Goal: Information Seeking & Learning: Understand process/instructions

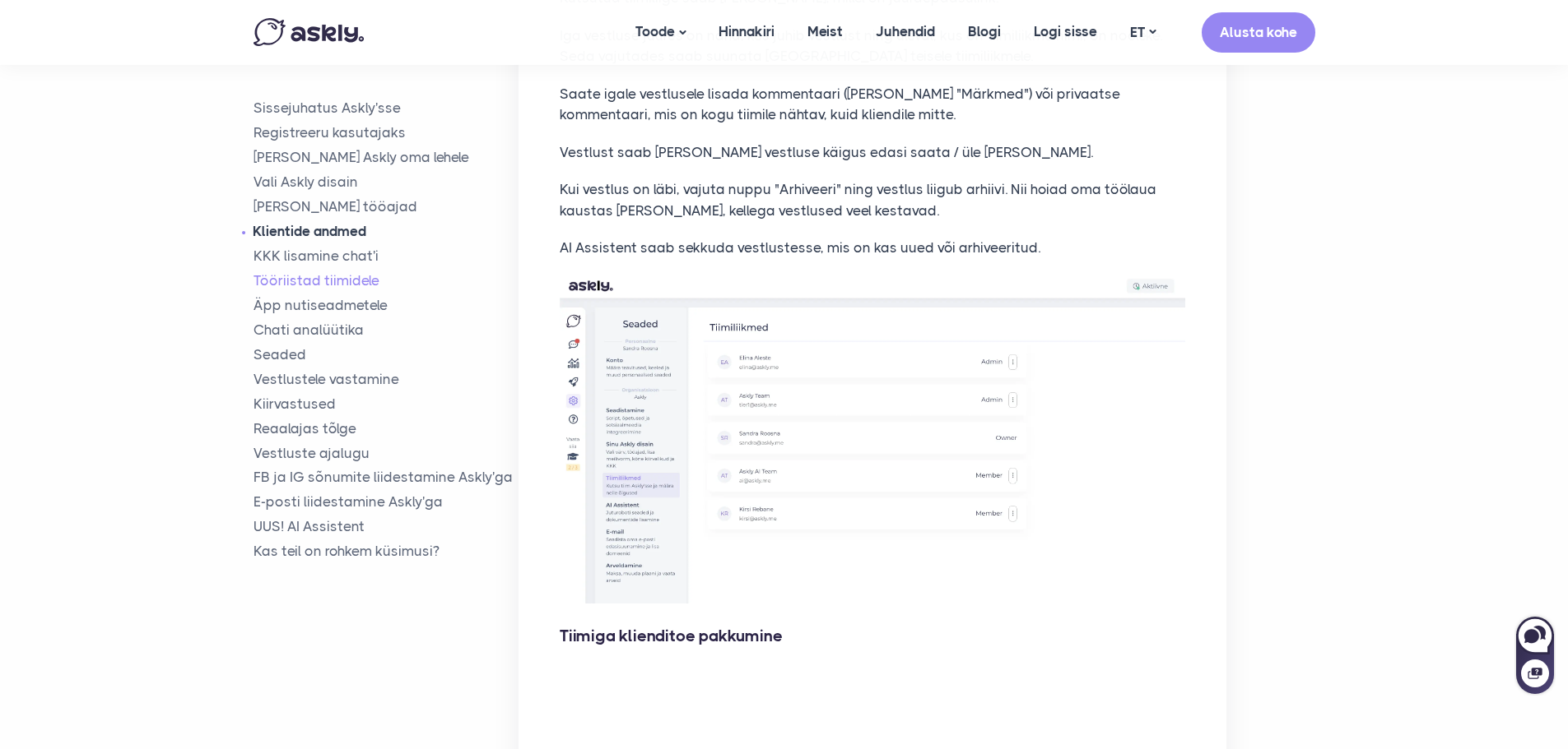
click at [303, 229] on link "Klientide andmed" at bounding box center [387, 231] width 266 height 19
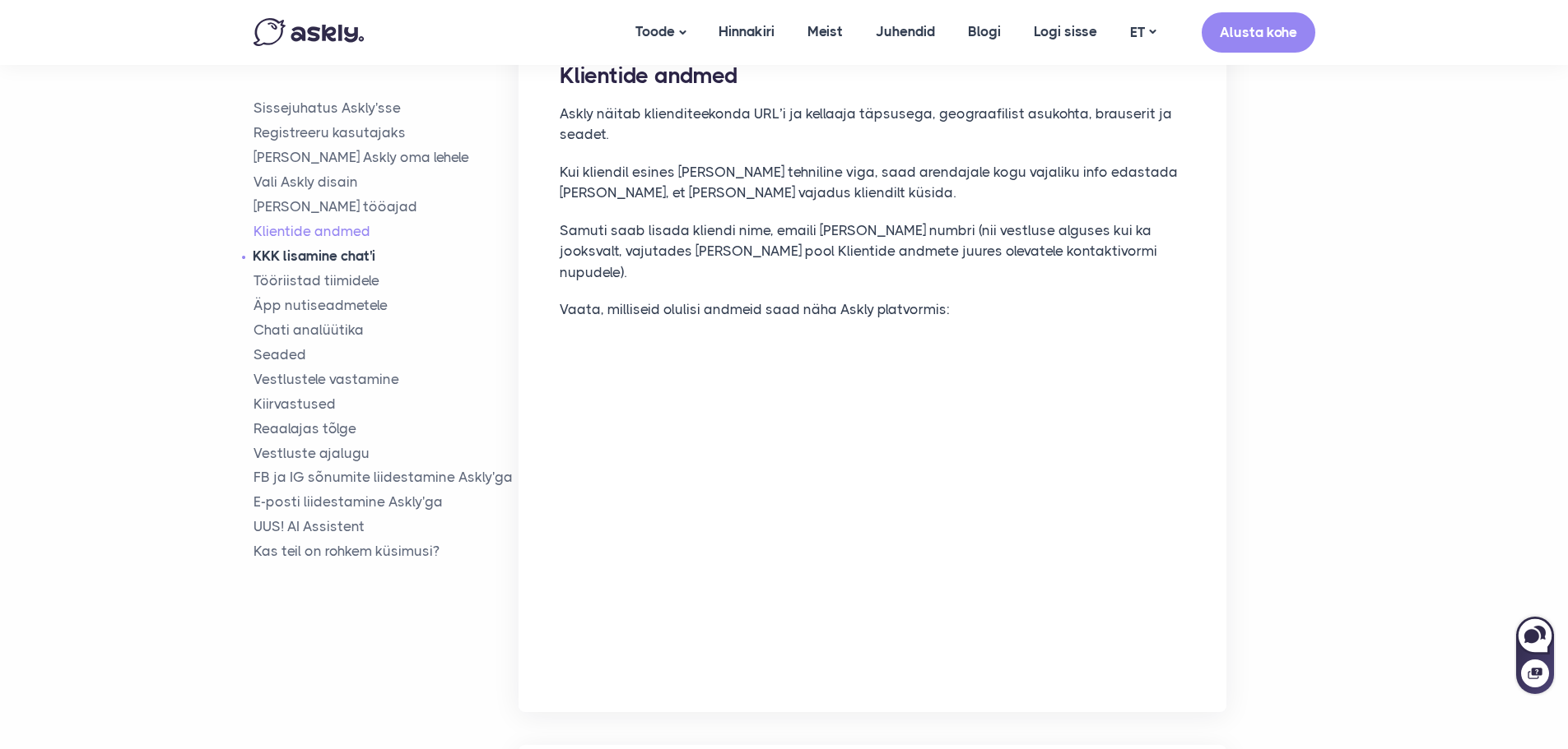
scroll to position [3321, 0]
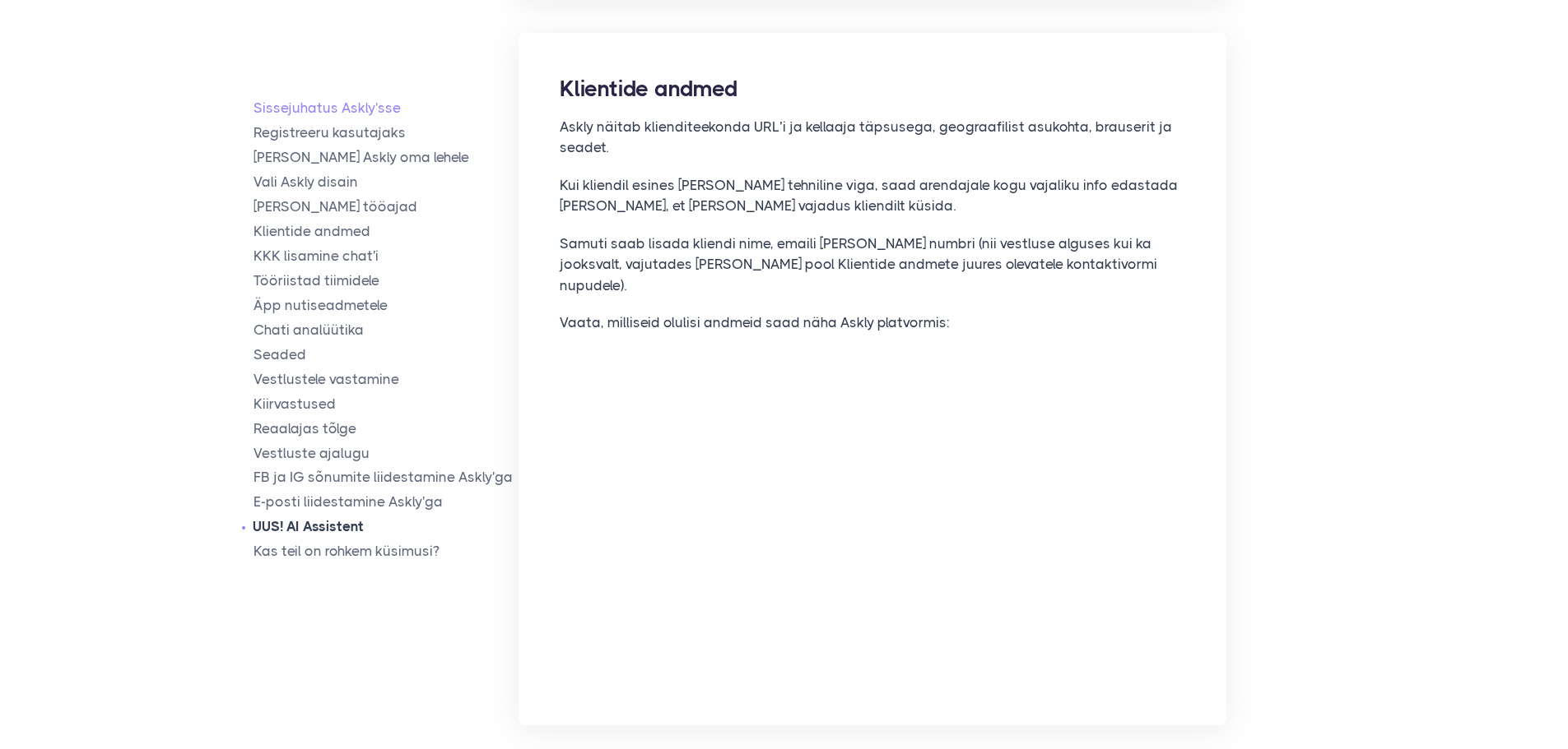
click at [276, 529] on link "UUS! AI Assistent" at bounding box center [387, 527] width 266 height 19
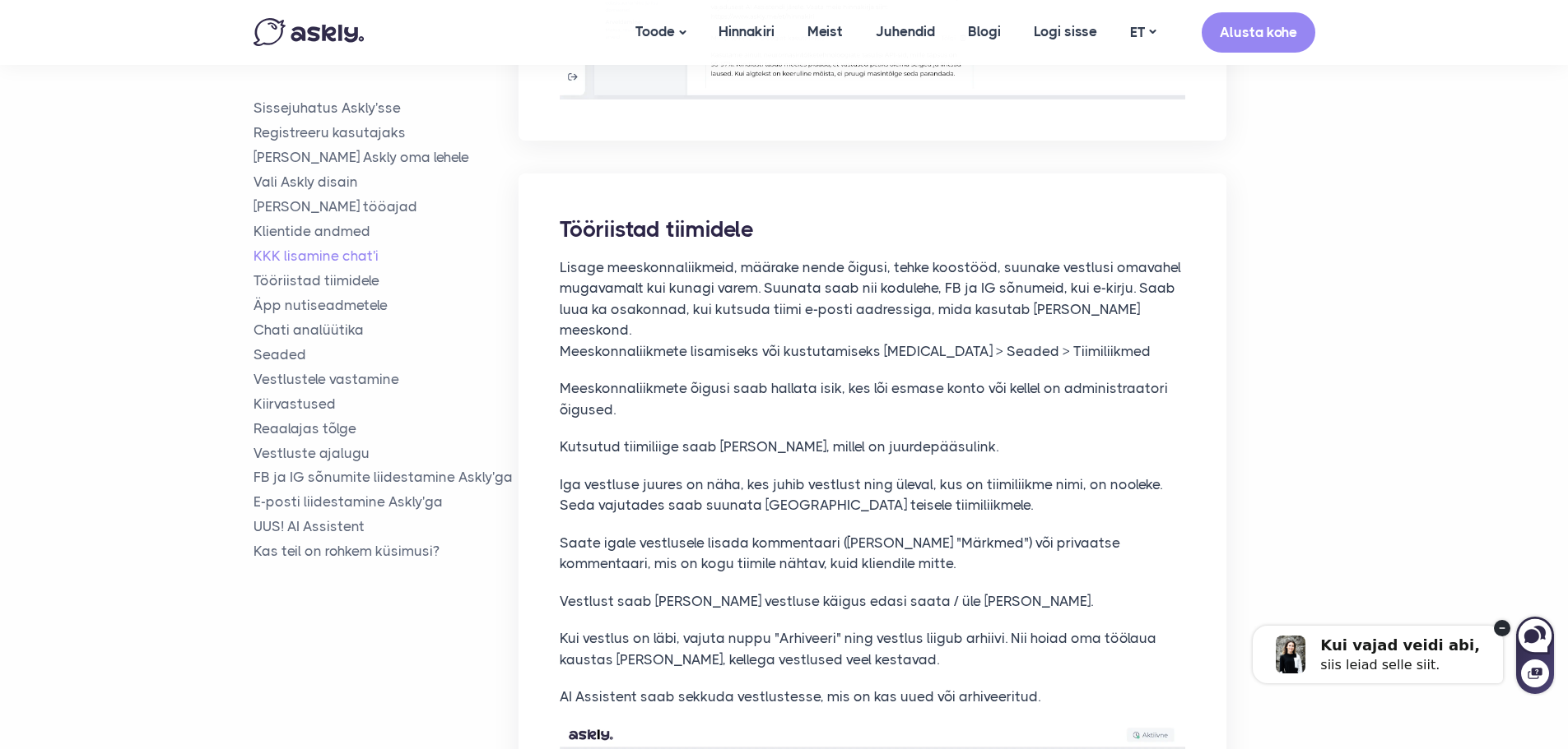
scroll to position [4802, 0]
